Goal: Information Seeking & Learning: Learn about a topic

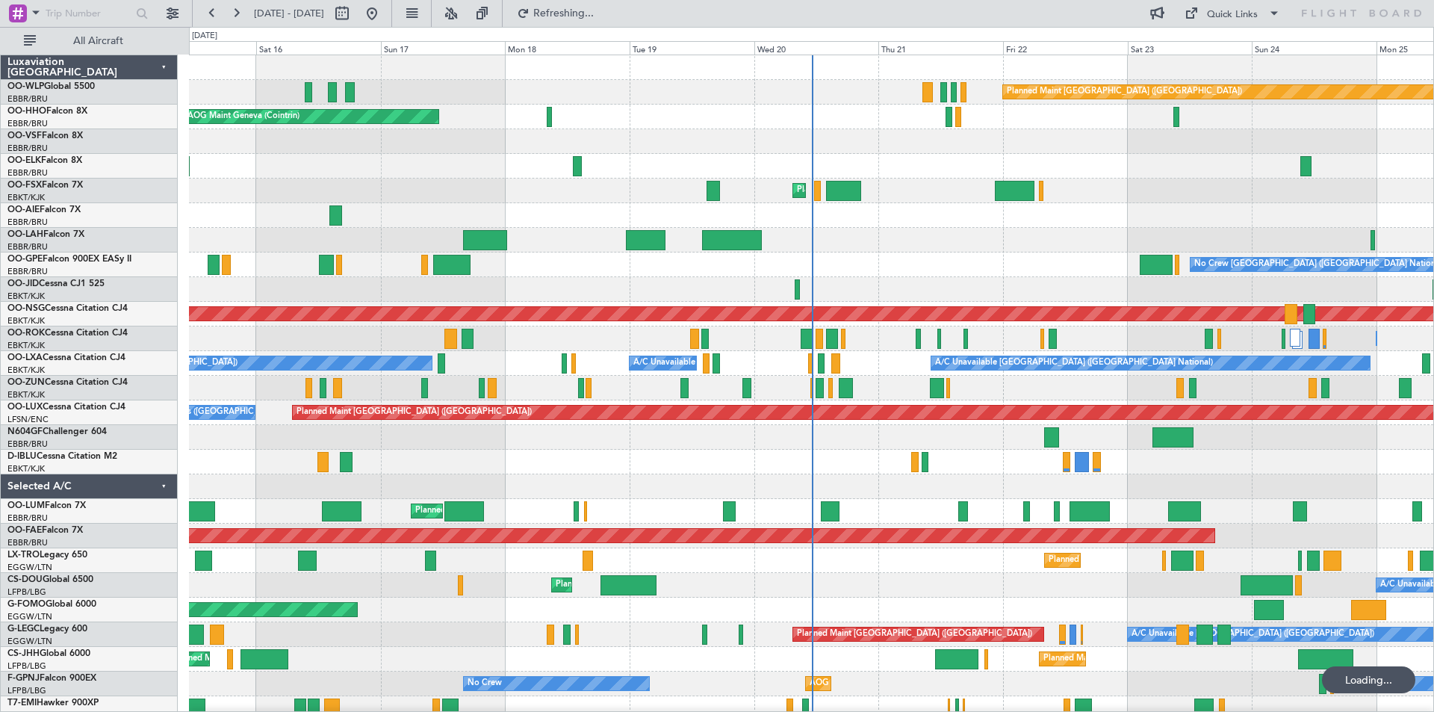
click at [554, 10] on fb-refresh-button "Refreshing..." at bounding box center [555, 13] width 105 height 27
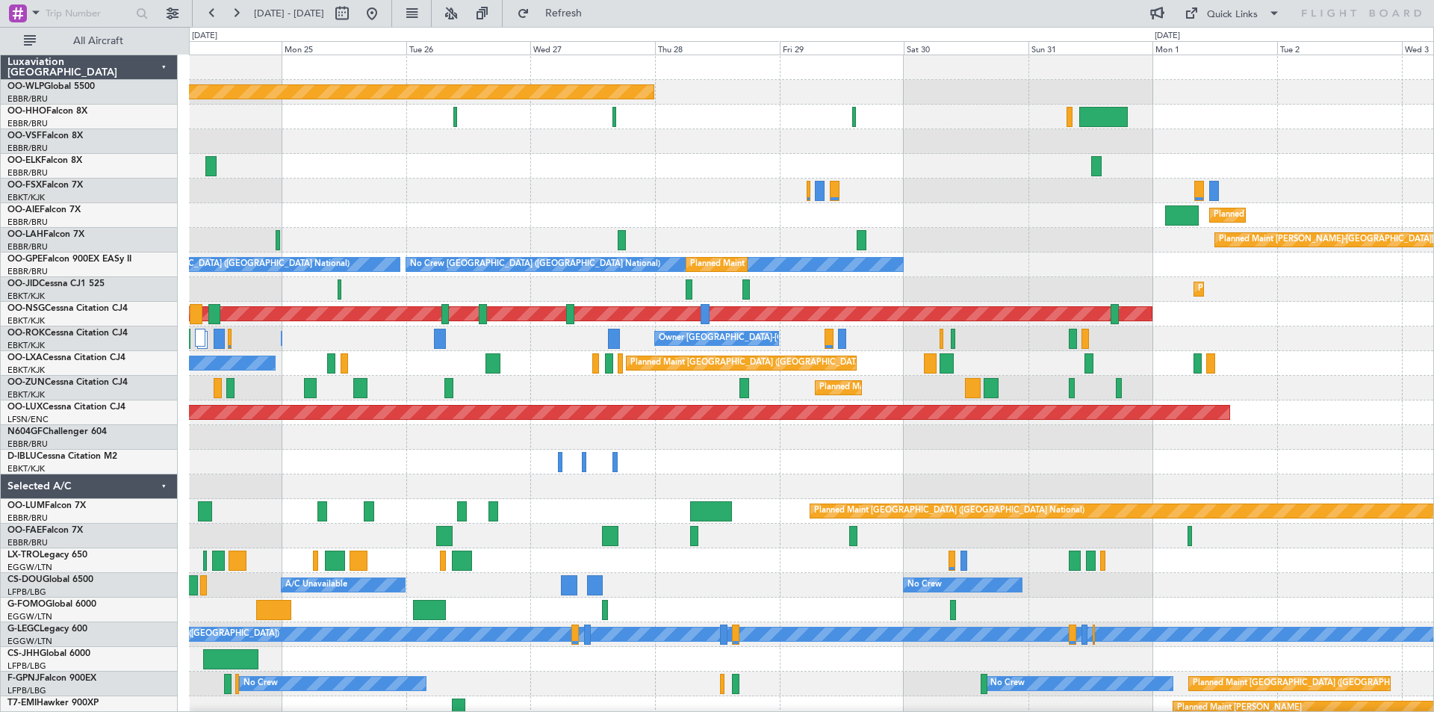
click at [0, 332] on div "Planned Maint [GEOGRAPHIC_DATA] ([GEOGRAPHIC_DATA]) Planned Maint [GEOGRAPHIC_D…" at bounding box center [717, 369] width 1434 height 685
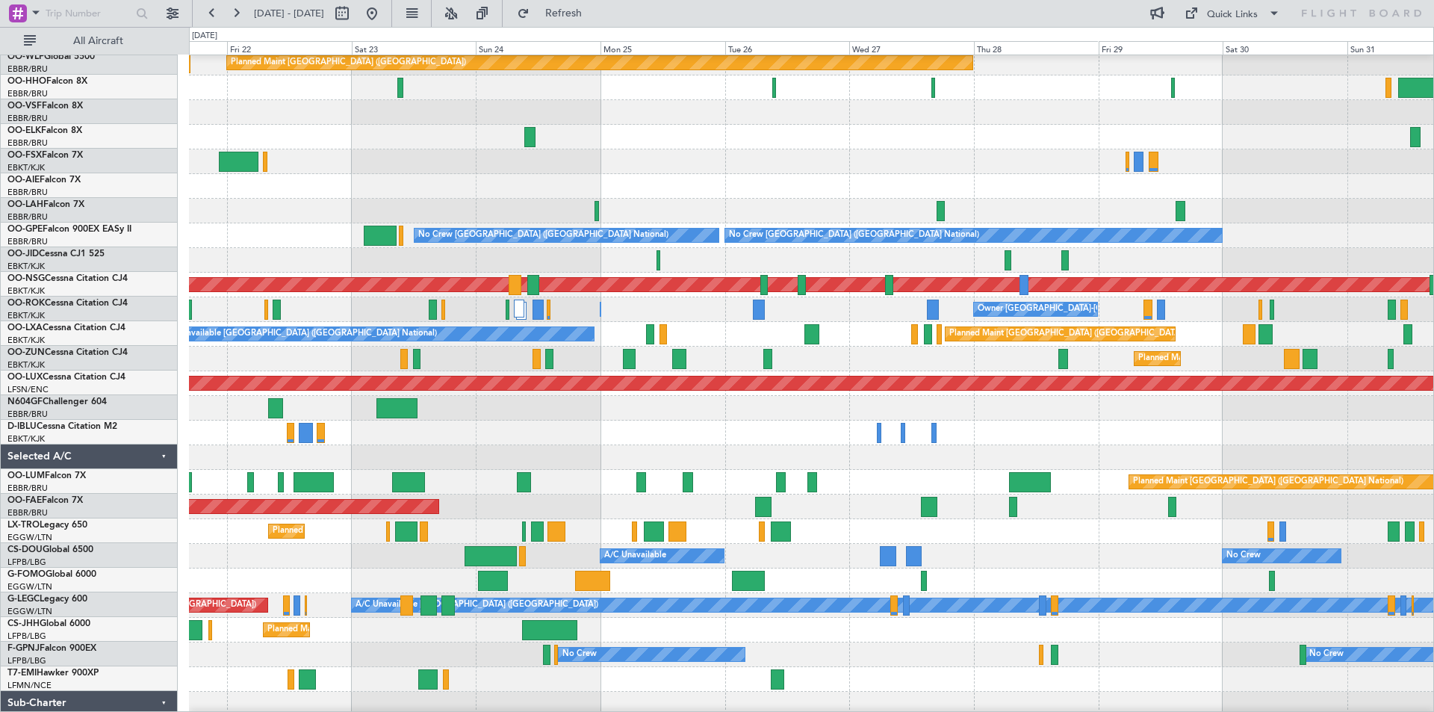
scroll to position [29, 0]
click at [839, 494] on div "Planned Maint [GEOGRAPHIC_DATA] ([GEOGRAPHIC_DATA] National)" at bounding box center [811, 482] width 1244 height 25
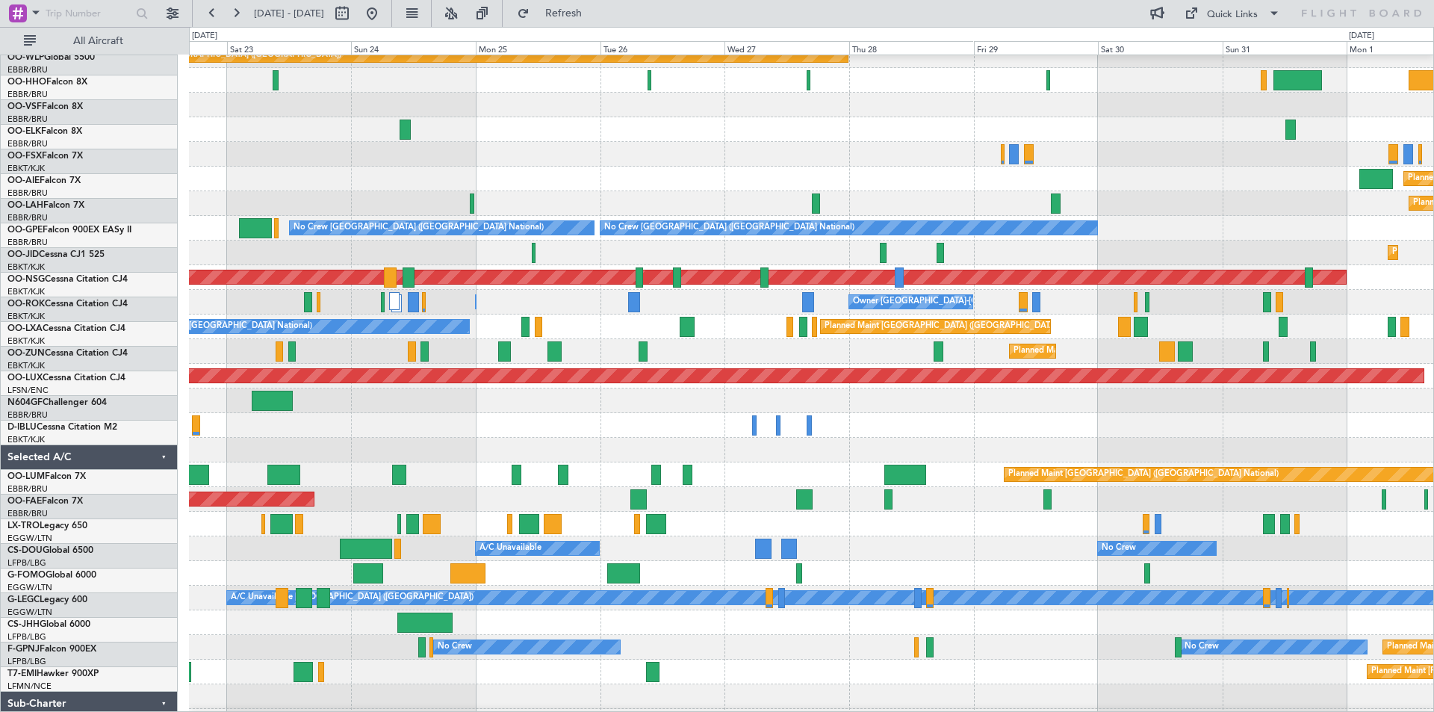
scroll to position [37, 0]
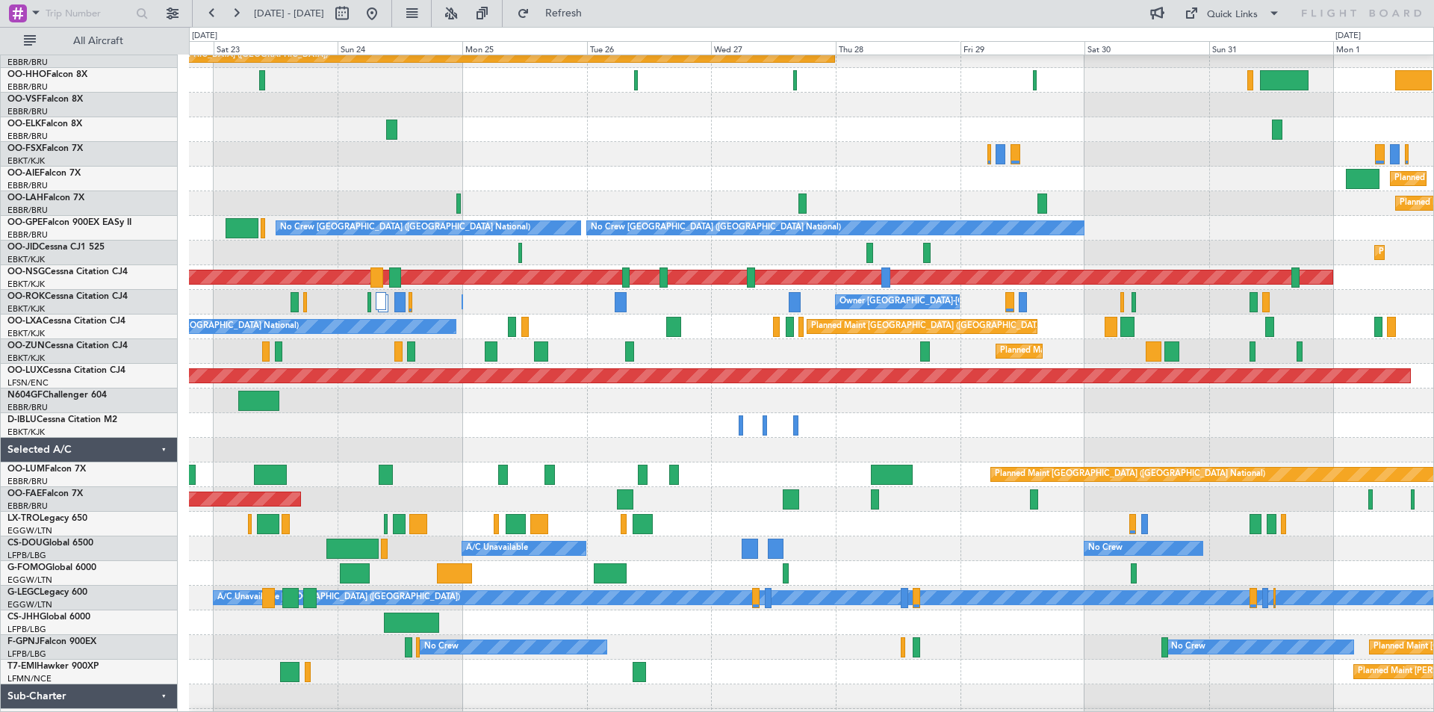
click at [953, 421] on div "No Crew [GEOGRAPHIC_DATA] ([GEOGRAPHIC_DATA] National)" at bounding box center [811, 425] width 1244 height 25
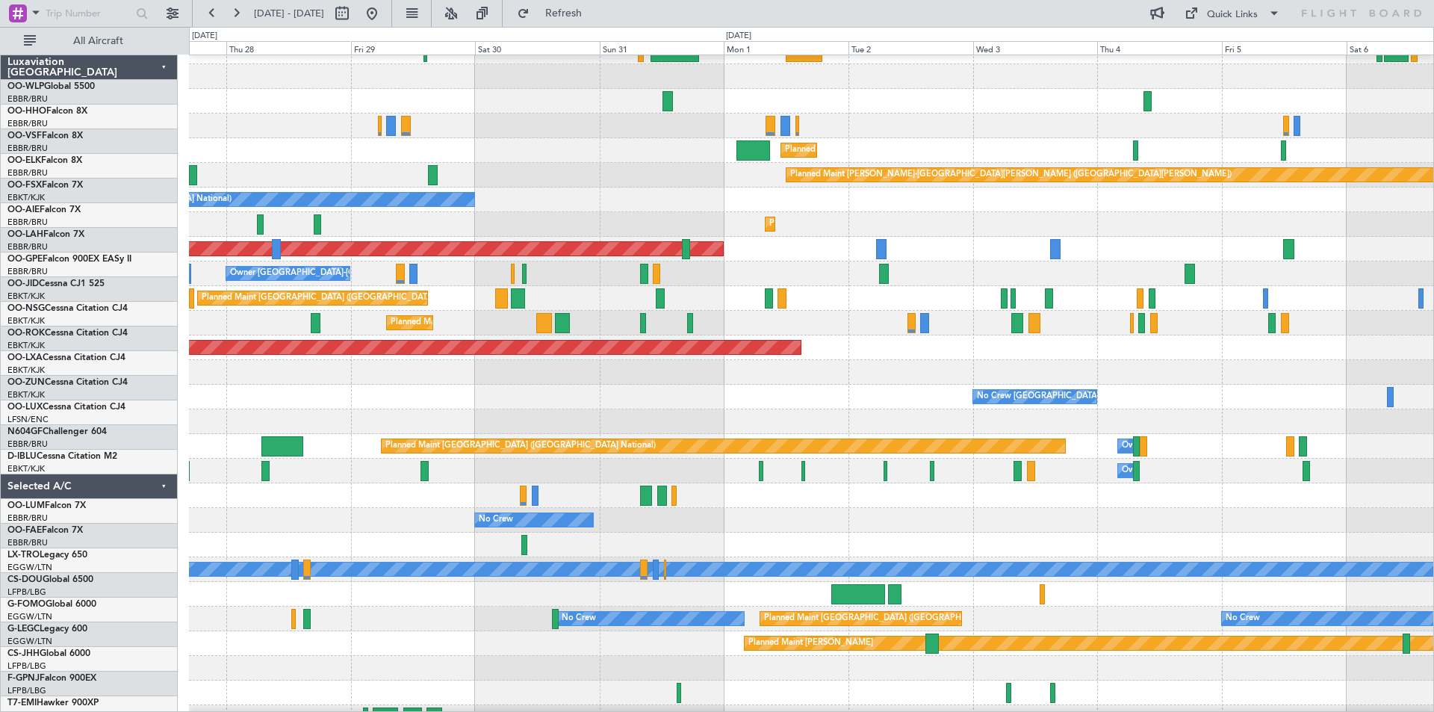
scroll to position [67, 0]
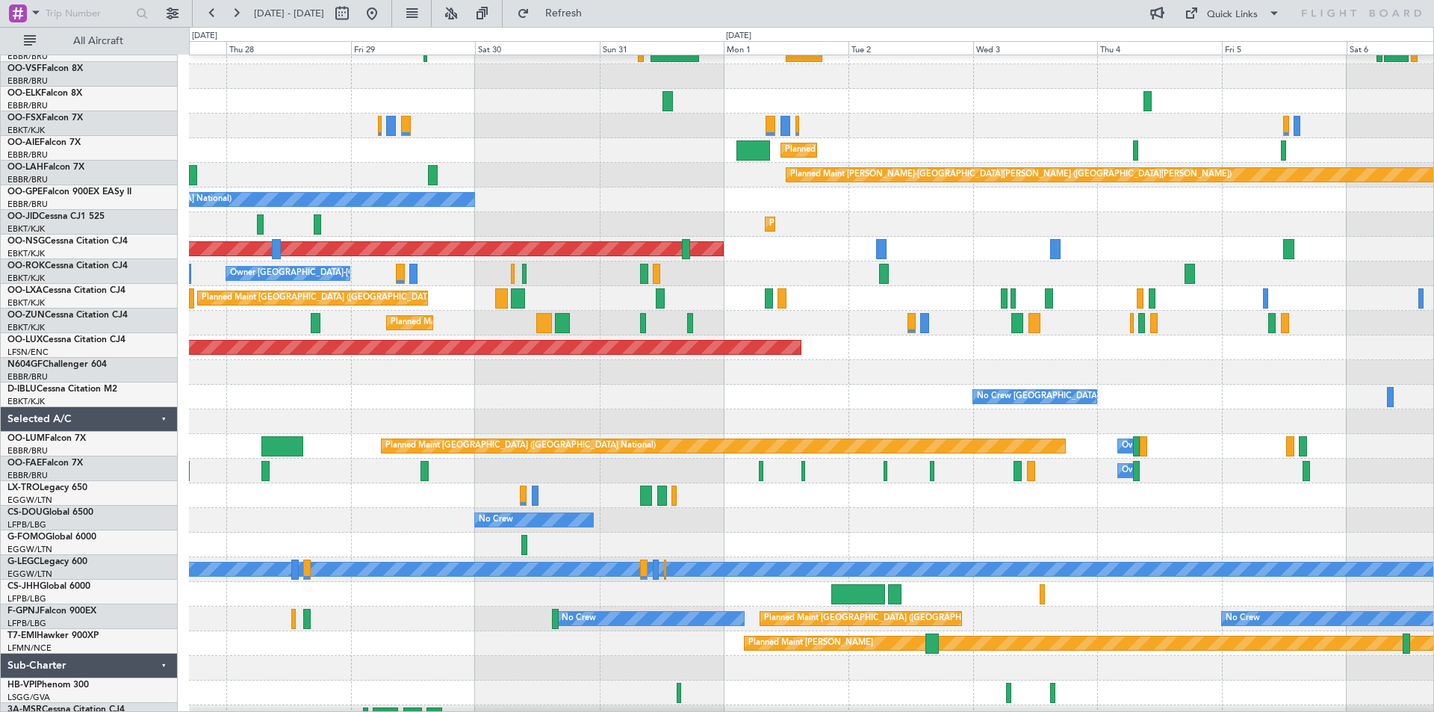
click at [601, 127] on div "Planned Maint Kortrijk-[GEOGRAPHIC_DATA]" at bounding box center [811, 126] width 1244 height 25
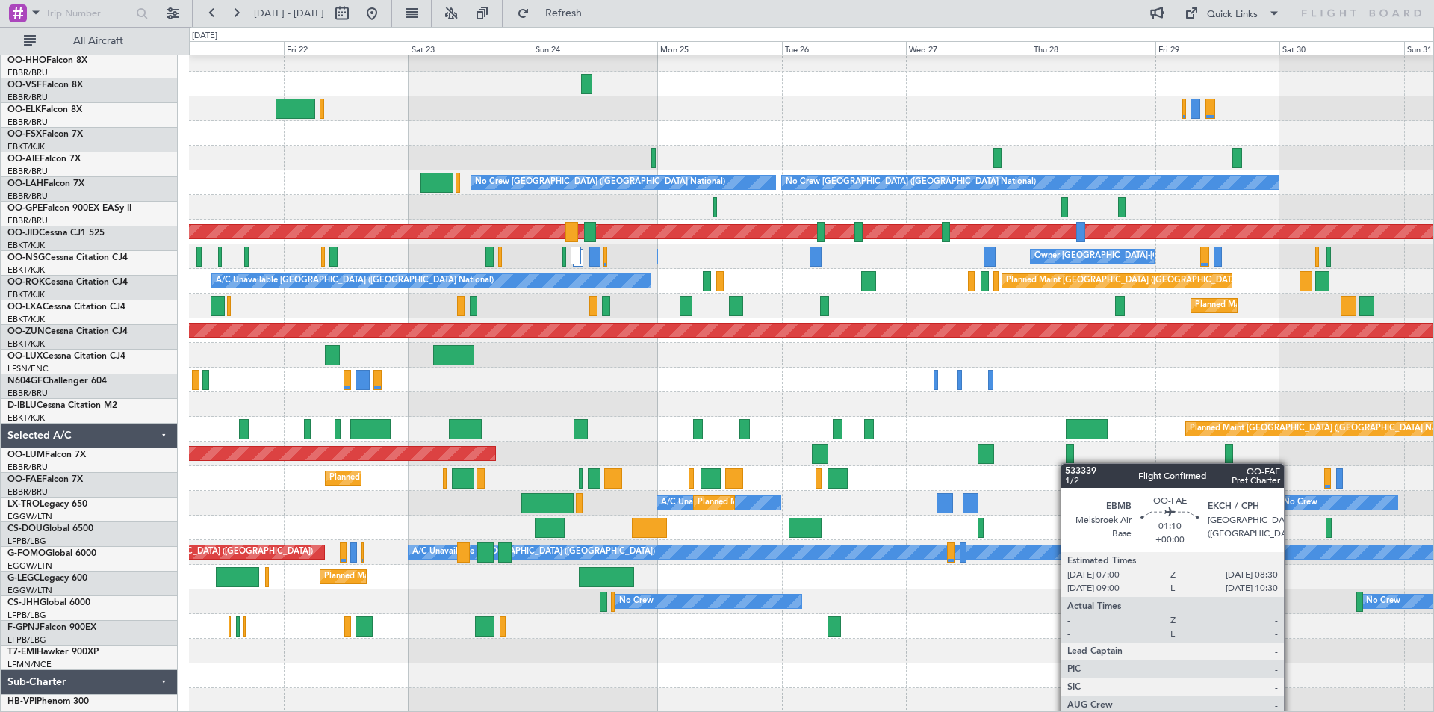
scroll to position [82, 0]
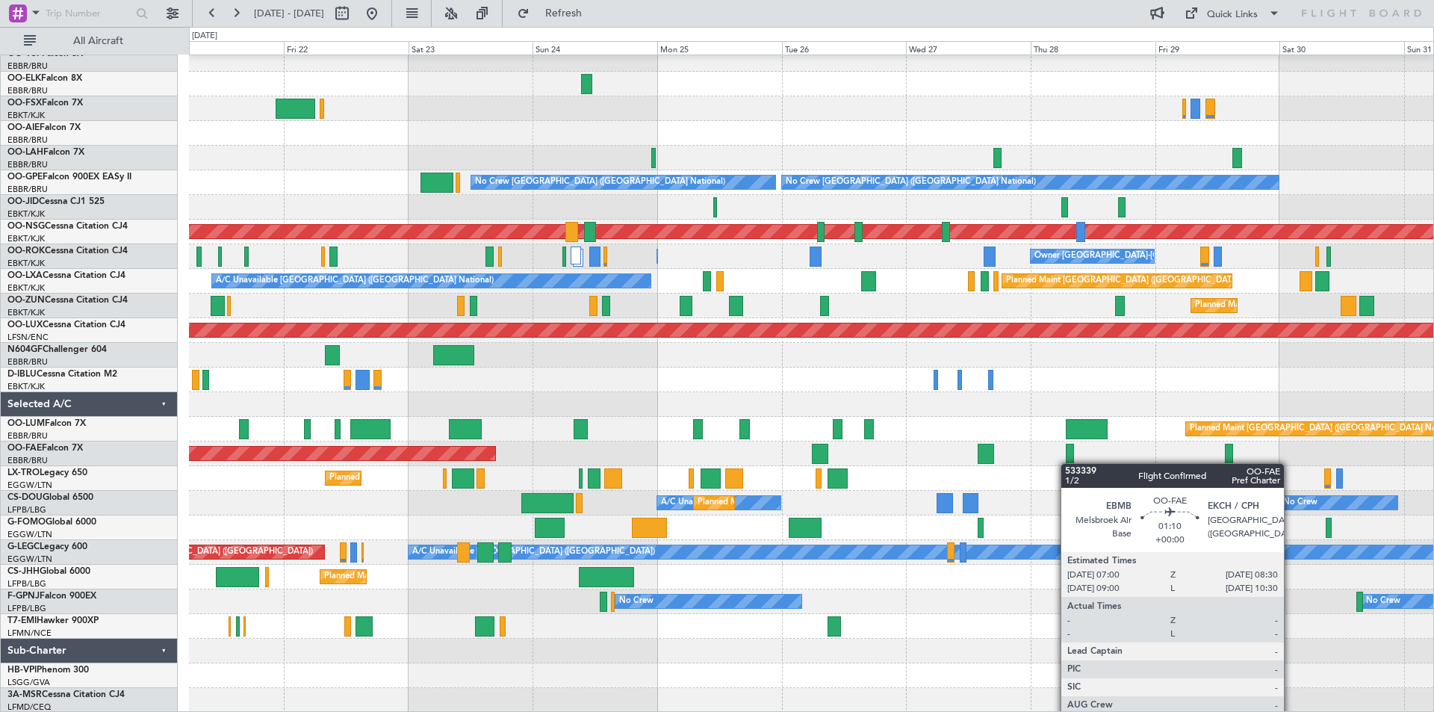
click at [1075, 464] on div "Planned Maint Kortrijk-[GEOGRAPHIC_DATA] Planned Maint [GEOGRAPHIC_DATA] ([GEOG…" at bounding box center [811, 342] width 1244 height 739
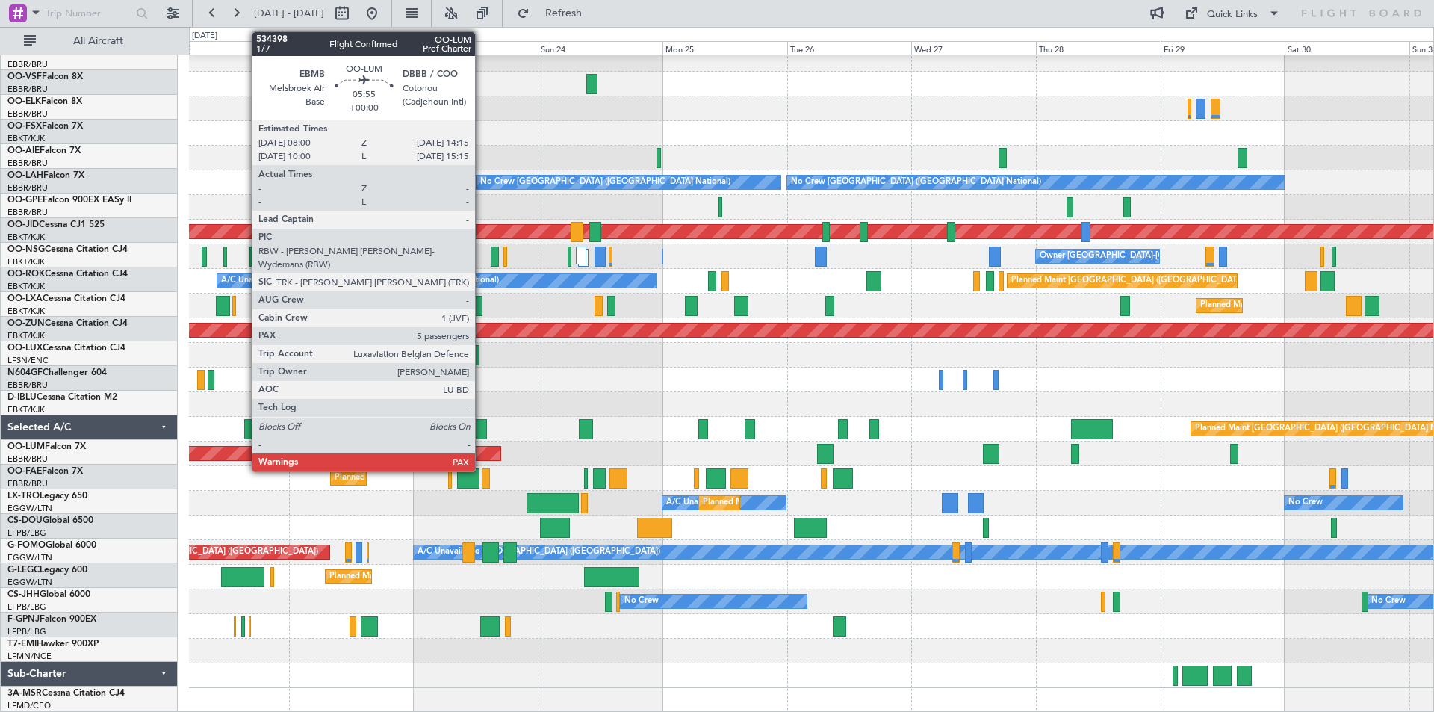
scroll to position [58, 0]
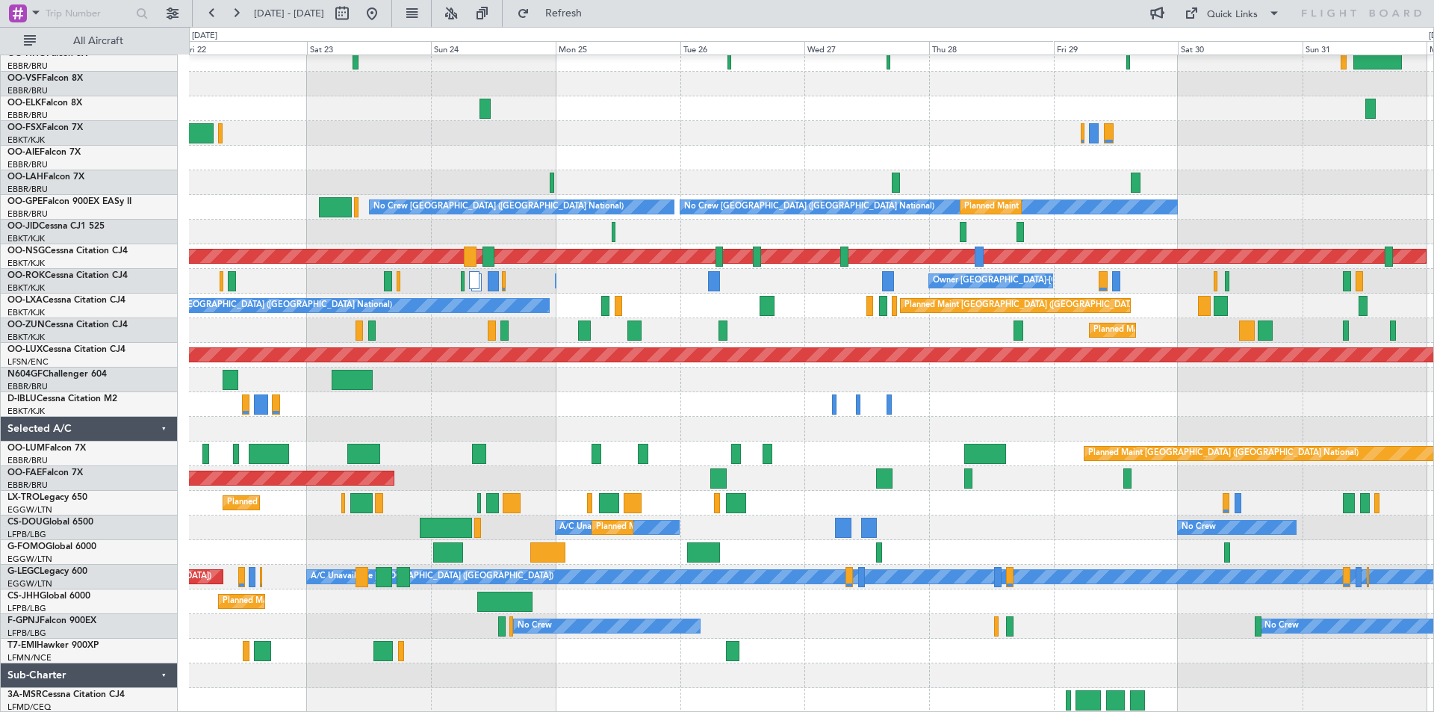
click at [380, 139] on div "Planned Maint [GEOGRAPHIC_DATA] ([GEOGRAPHIC_DATA]) Planned Maint [GEOGRAPHIC_D…" at bounding box center [811, 355] width 1244 height 715
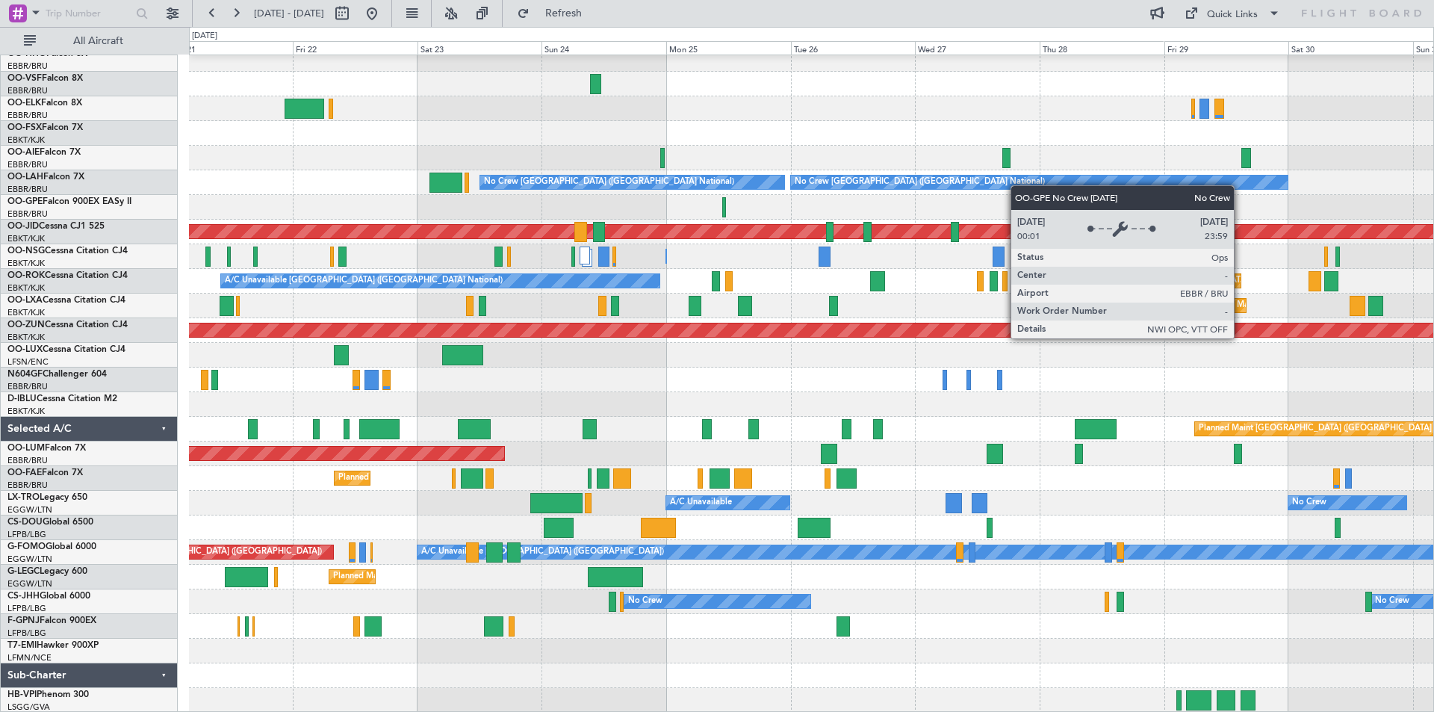
scroll to position [82, 0]
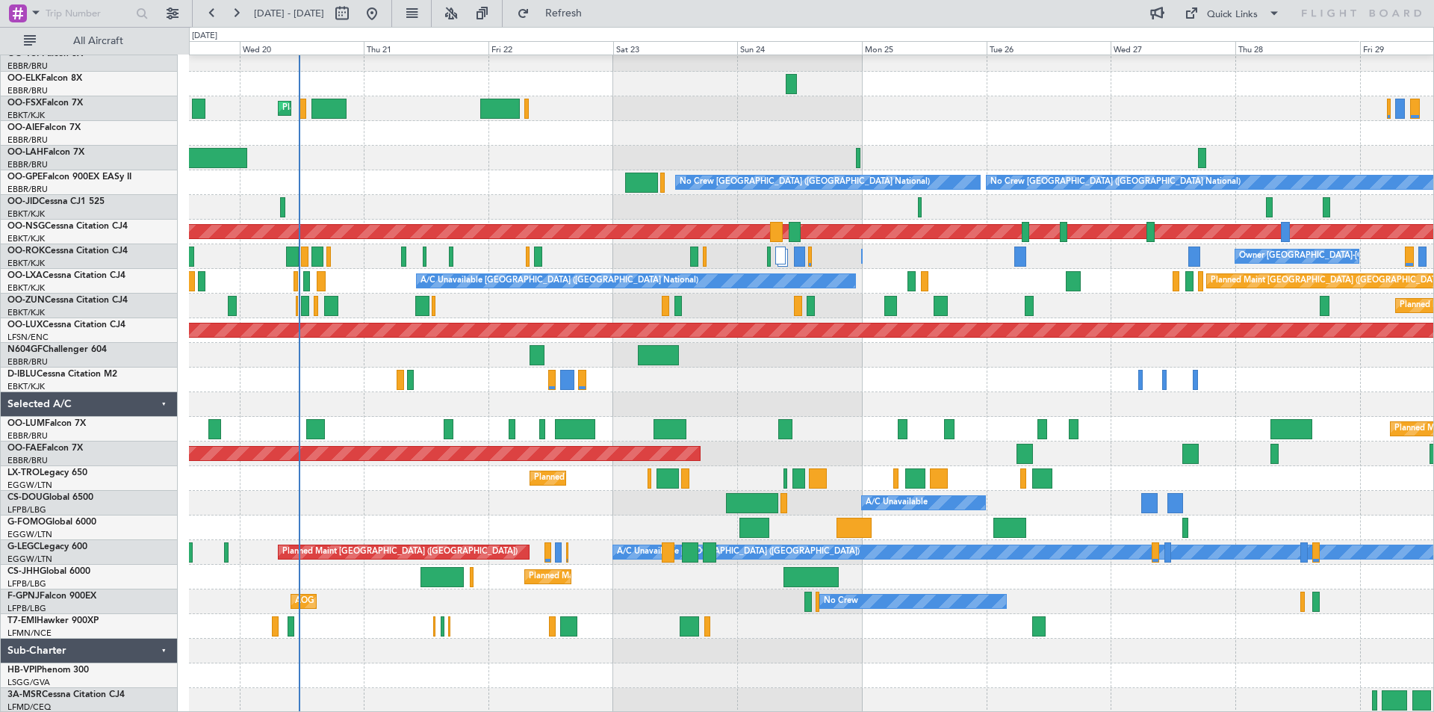
click at [1244, 145] on div "AOG Maint Geneva (Cointrin) Planned Maint [GEOGRAPHIC_DATA]-[GEOGRAPHIC_DATA] P…" at bounding box center [811, 342] width 1244 height 739
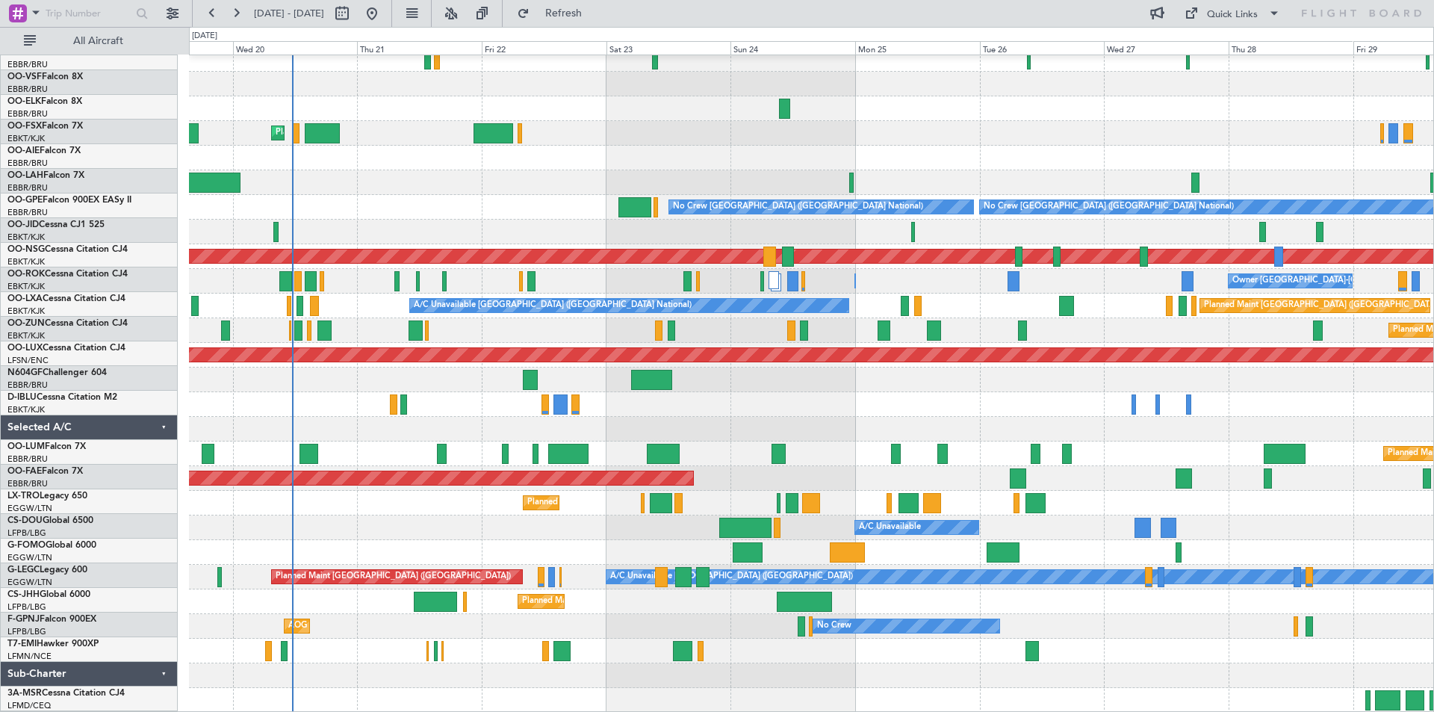
scroll to position [58, 0]
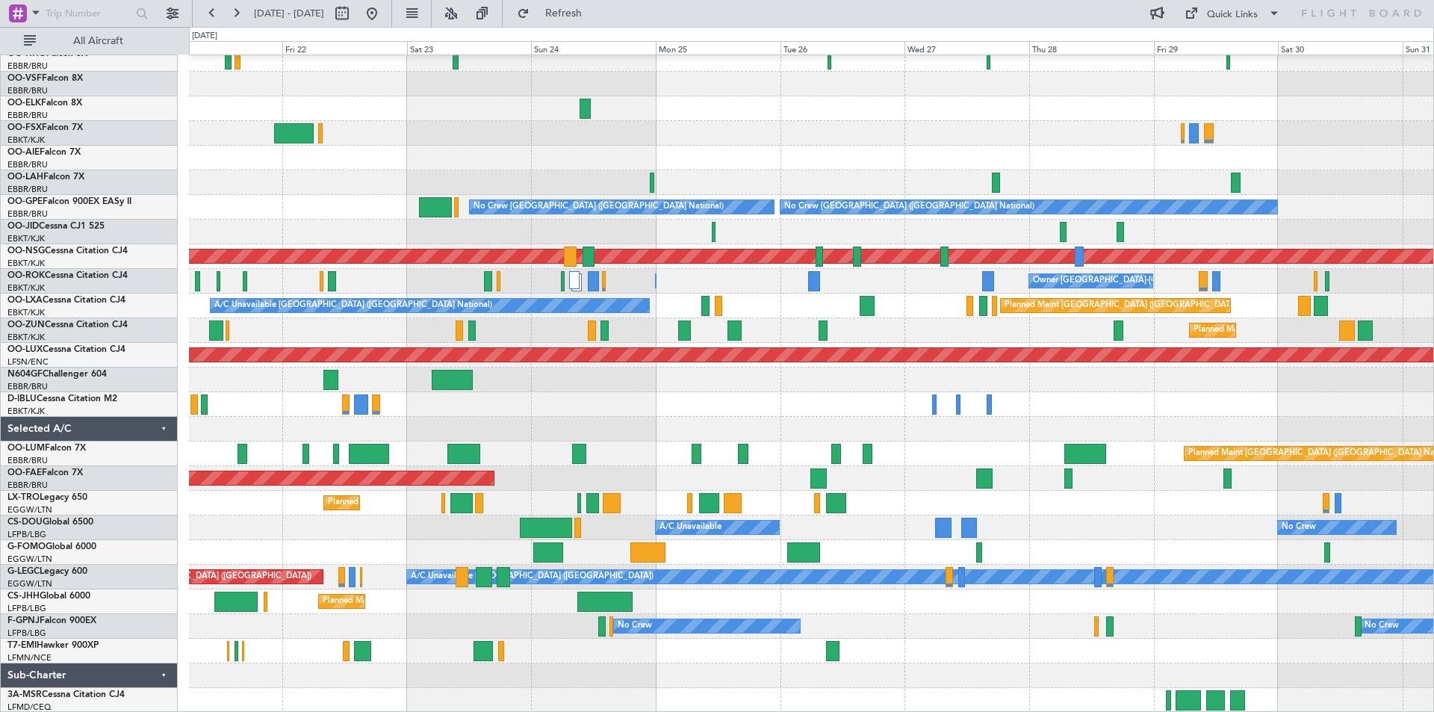
click at [613, 264] on div "Planned Maint [GEOGRAPHIC_DATA] ([GEOGRAPHIC_DATA]) Planned Maint [GEOGRAPHIC_D…" at bounding box center [811, 355] width 1244 height 715
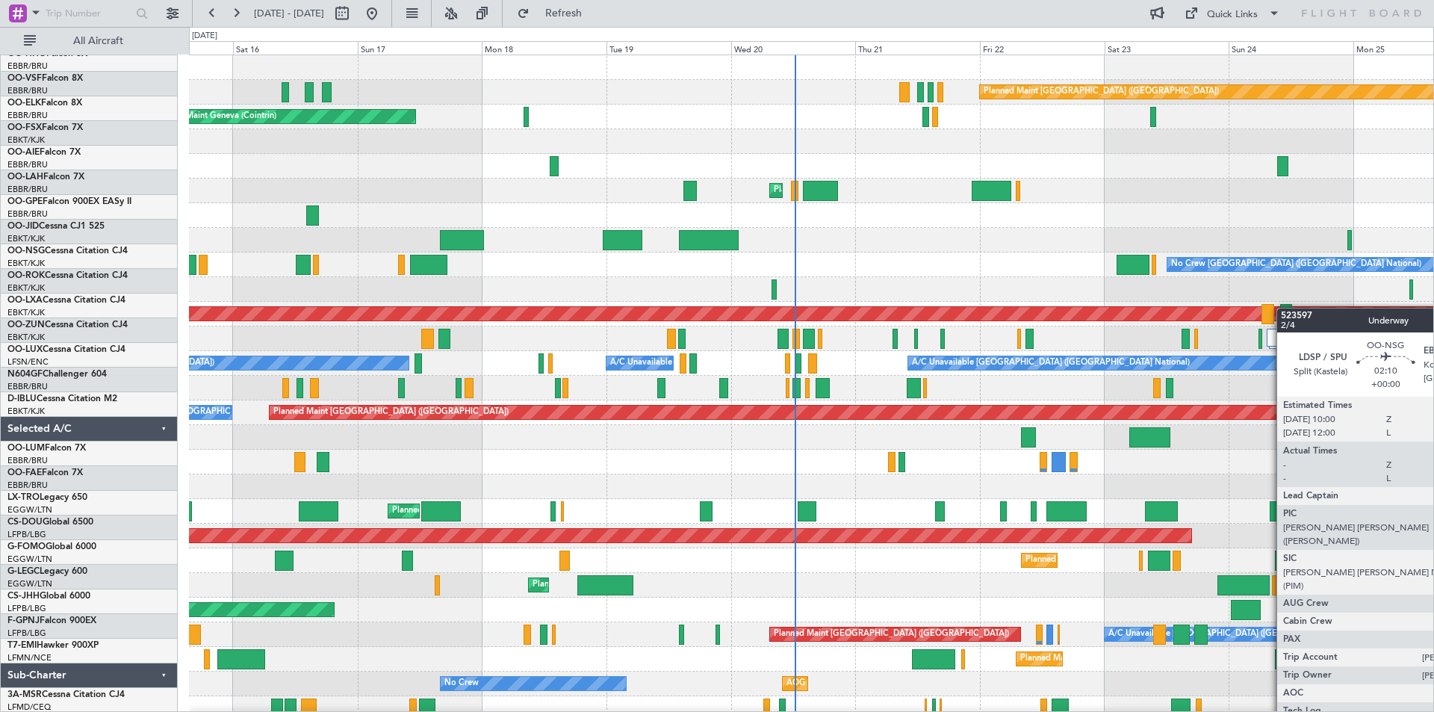
scroll to position [0, 0]
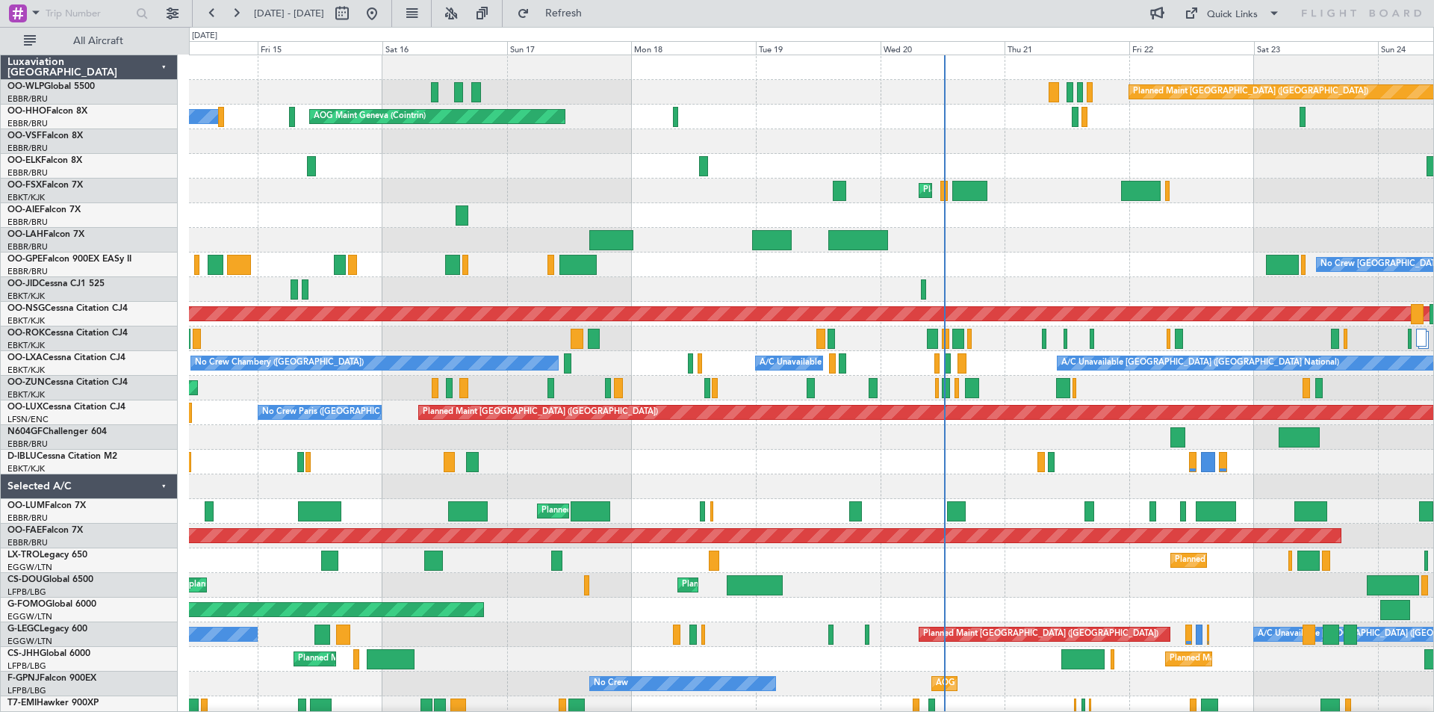
click at [1405, 593] on div "Planned Maint [GEOGRAPHIC_DATA] ([GEOGRAPHIC_DATA]) AOG Maint Geneva ([GEOGRAPH…" at bounding box center [811, 412] width 1244 height 715
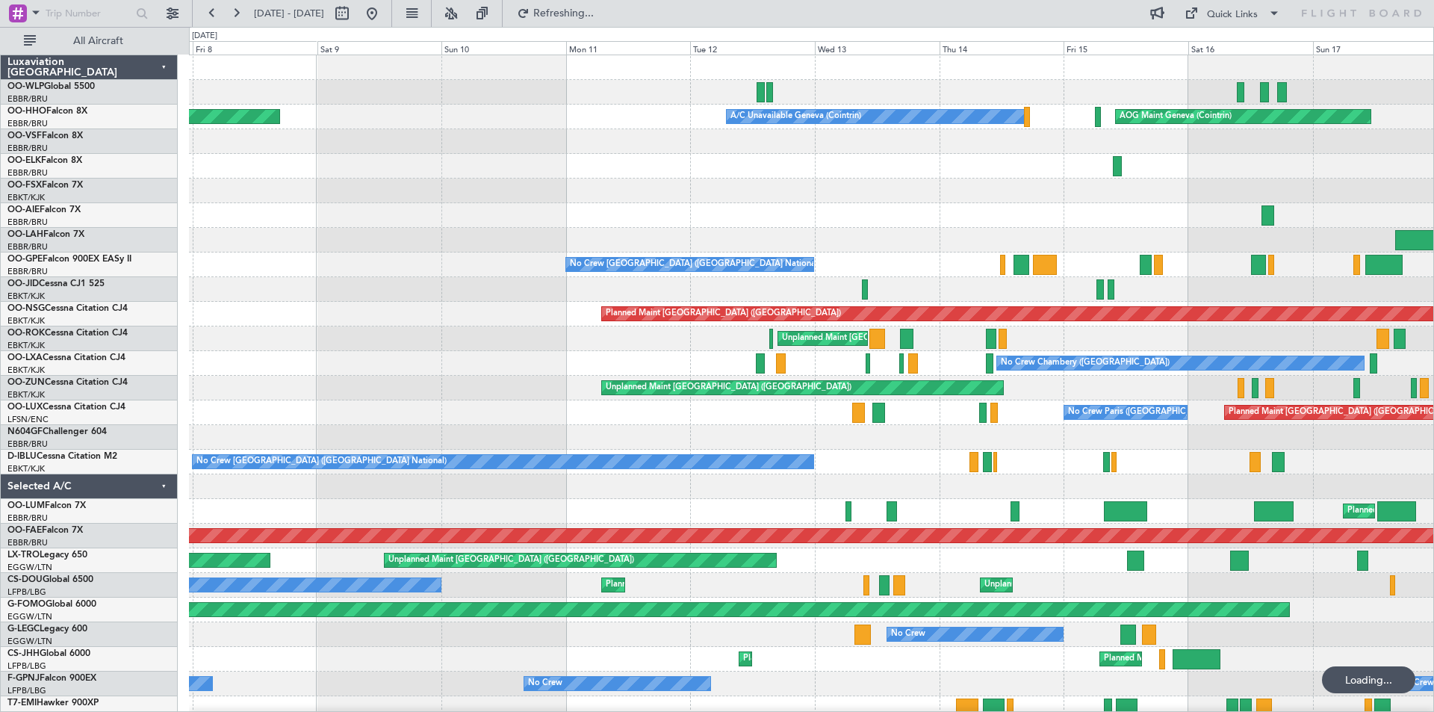
click at [1415, 711] on html "[DATE] - [DATE] Refreshing... Quick Links All Aircraft Planned Maint Milan ([GE…" at bounding box center [717, 356] width 1434 height 712
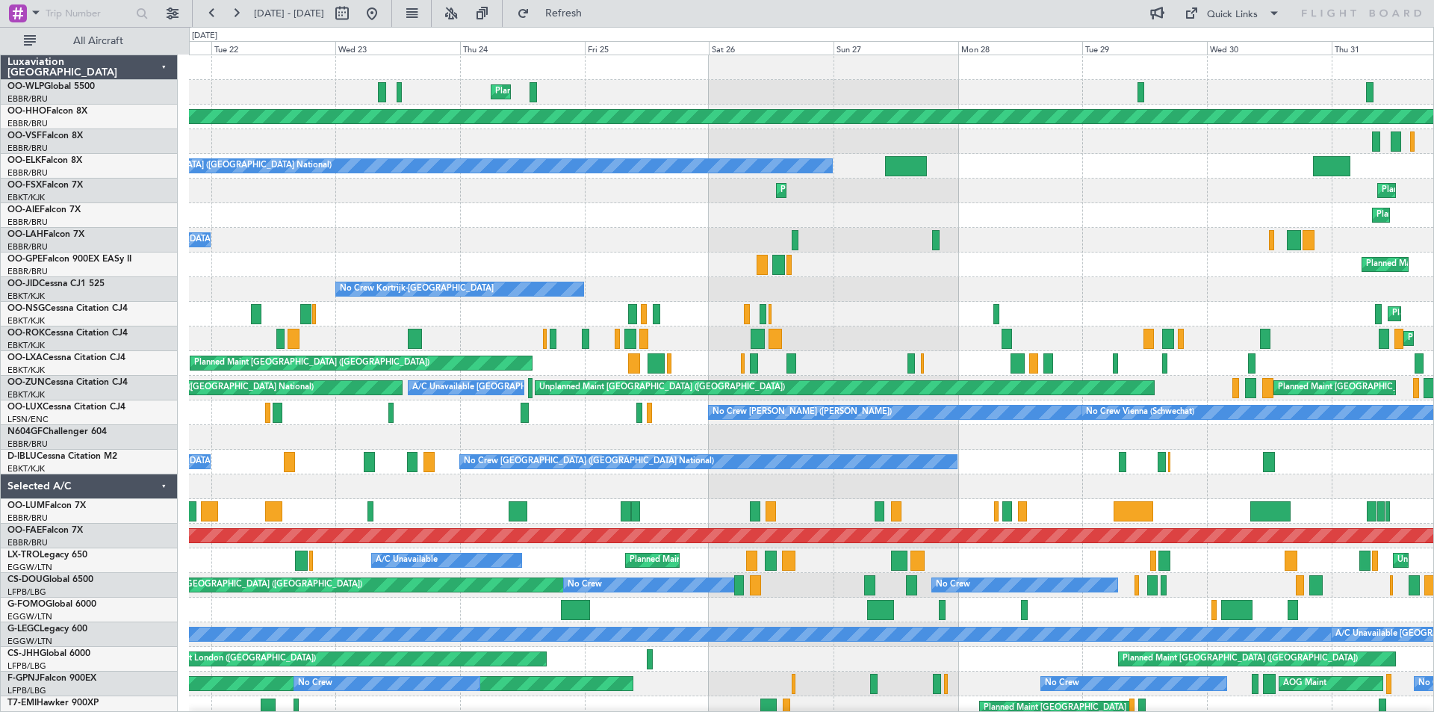
click at [790, 470] on div "Planned Maint Milan (Linate) Planned Maint Geneva ([GEOGRAPHIC_DATA]) Owner [GE…" at bounding box center [811, 412] width 1244 height 715
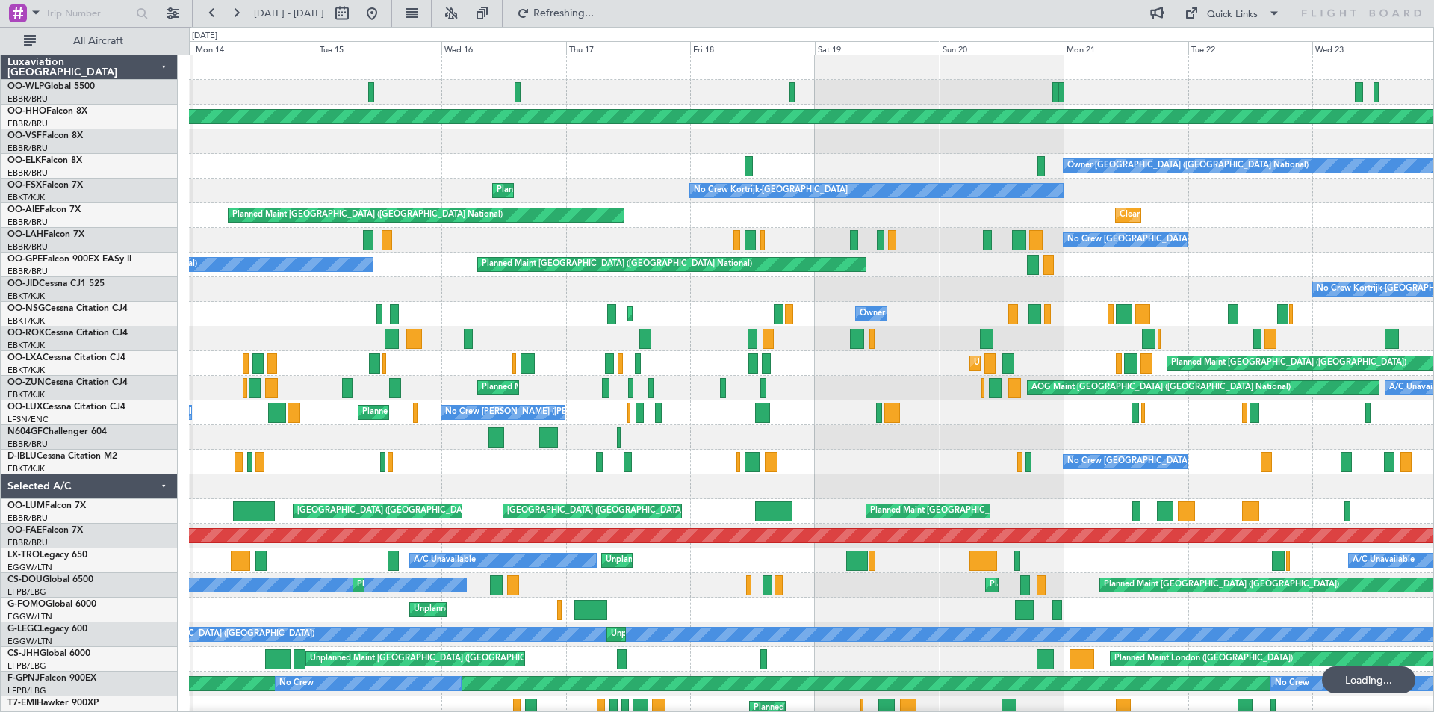
click at [727, 572] on div "Planned Maint Milan (Linate) Planned Maint Geneva ([GEOGRAPHIC_DATA]) Owner [GE…" at bounding box center [811, 424] width 1244 height 739
